Goal: Task Accomplishment & Management: Use online tool/utility

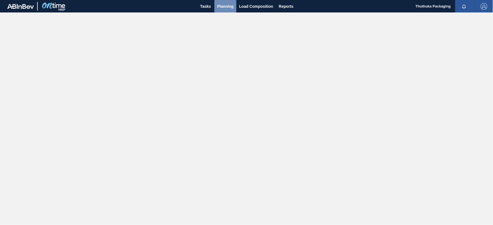
click at [225, 7] on span "Planning" at bounding box center [225, 6] width 16 height 7
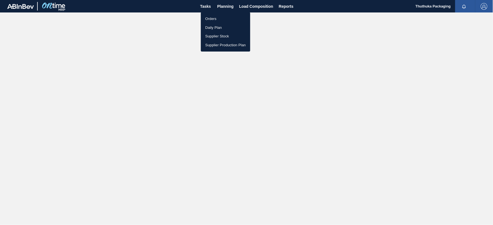
click at [213, 18] on li "Orders" at bounding box center [225, 18] width 49 height 9
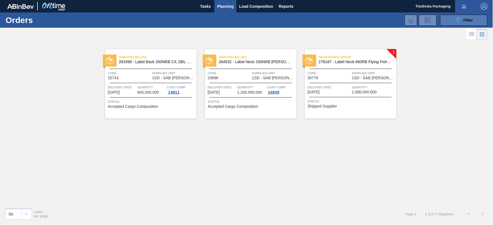
click at [449, 21] on button "089F7B8B-B2A5-4AFE-B5C0-19BA573D28AC Filter" at bounding box center [463, 20] width 47 height 11
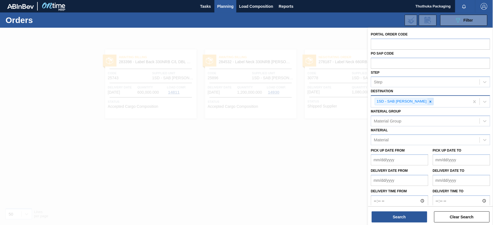
click at [430, 101] on div at bounding box center [430, 101] width 6 height 7
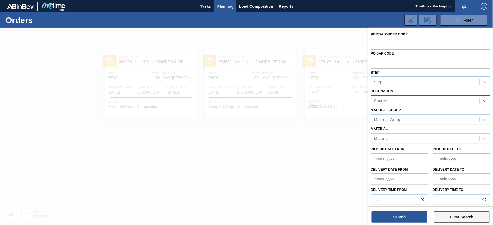
click at [453, 216] on button "Clear Search" at bounding box center [461, 217] width 55 height 11
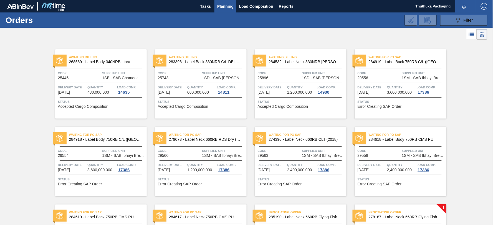
click at [460, 21] on icon "089F7B8B-B2A5-4AFE-B5C0-19BA573D28AC" at bounding box center [457, 20] width 7 height 7
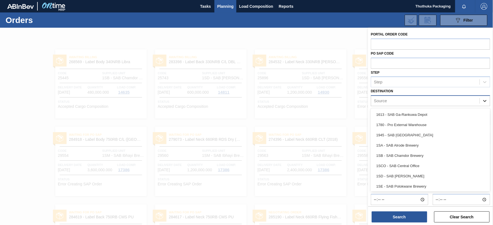
click at [484, 100] on icon at bounding box center [485, 101] width 6 height 6
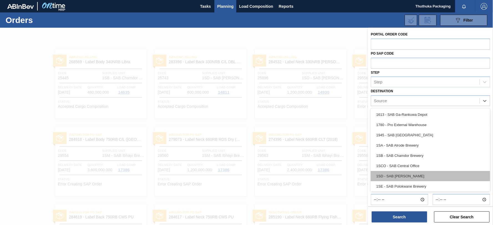
click at [417, 174] on div "1SD - SAB [PERSON_NAME]" at bounding box center [430, 176] width 119 height 10
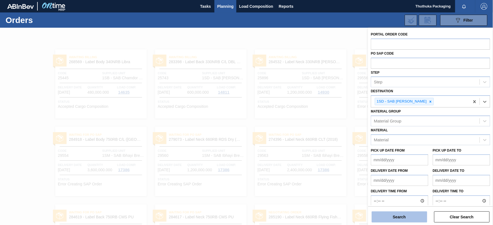
click at [407, 216] on button "Search" at bounding box center [398, 217] width 55 height 11
